Goal: Task Accomplishment & Management: Use online tool/utility

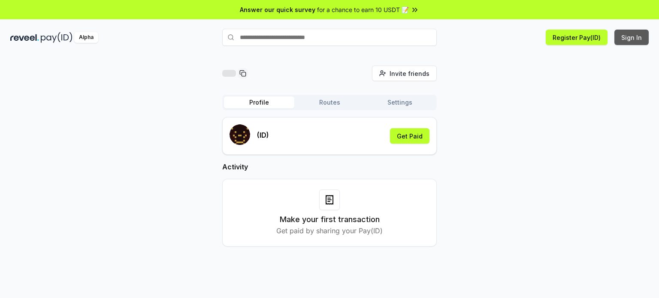
click at [633, 39] on button "Sign In" at bounding box center [631, 37] width 34 height 15
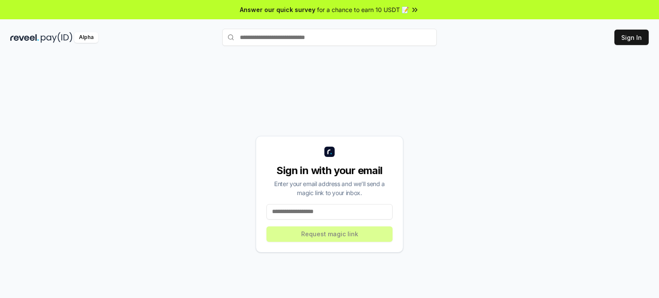
click at [350, 213] on input at bounding box center [329, 211] width 126 height 15
